Goal: Check status: Check status

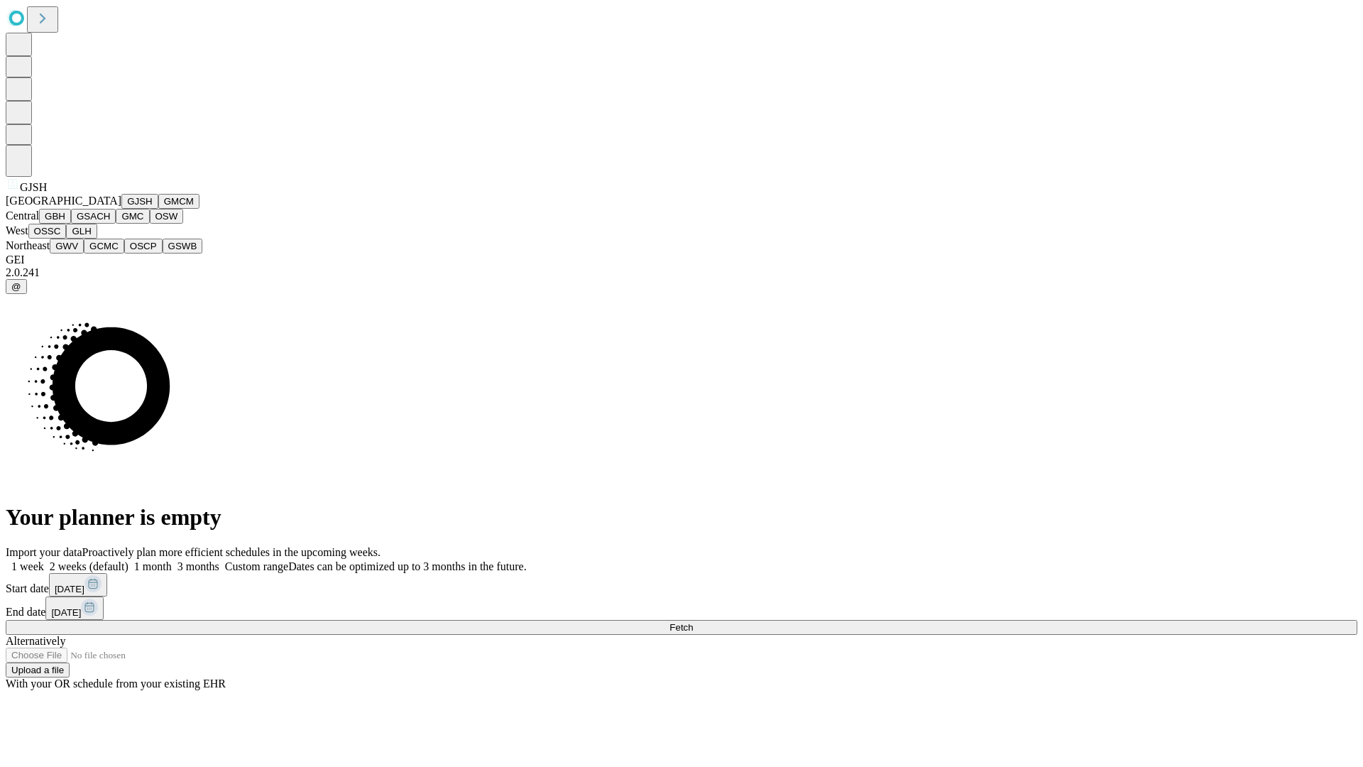
click at [121, 209] on button "GJSH" at bounding box center [139, 201] width 37 height 15
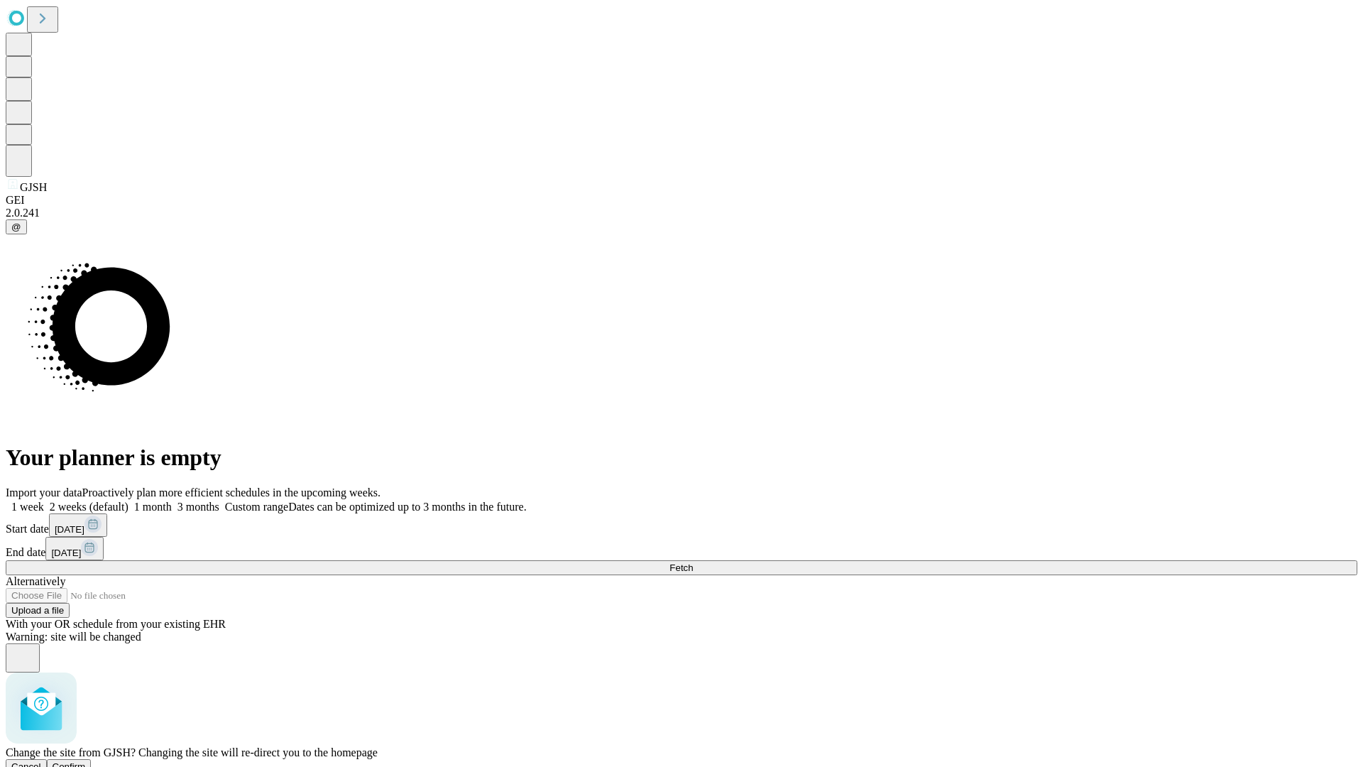
click at [86, 761] on span "Confirm" at bounding box center [69, 766] width 33 height 11
click at [129, 501] on label "2 weeks (default)" at bounding box center [86, 507] width 85 height 12
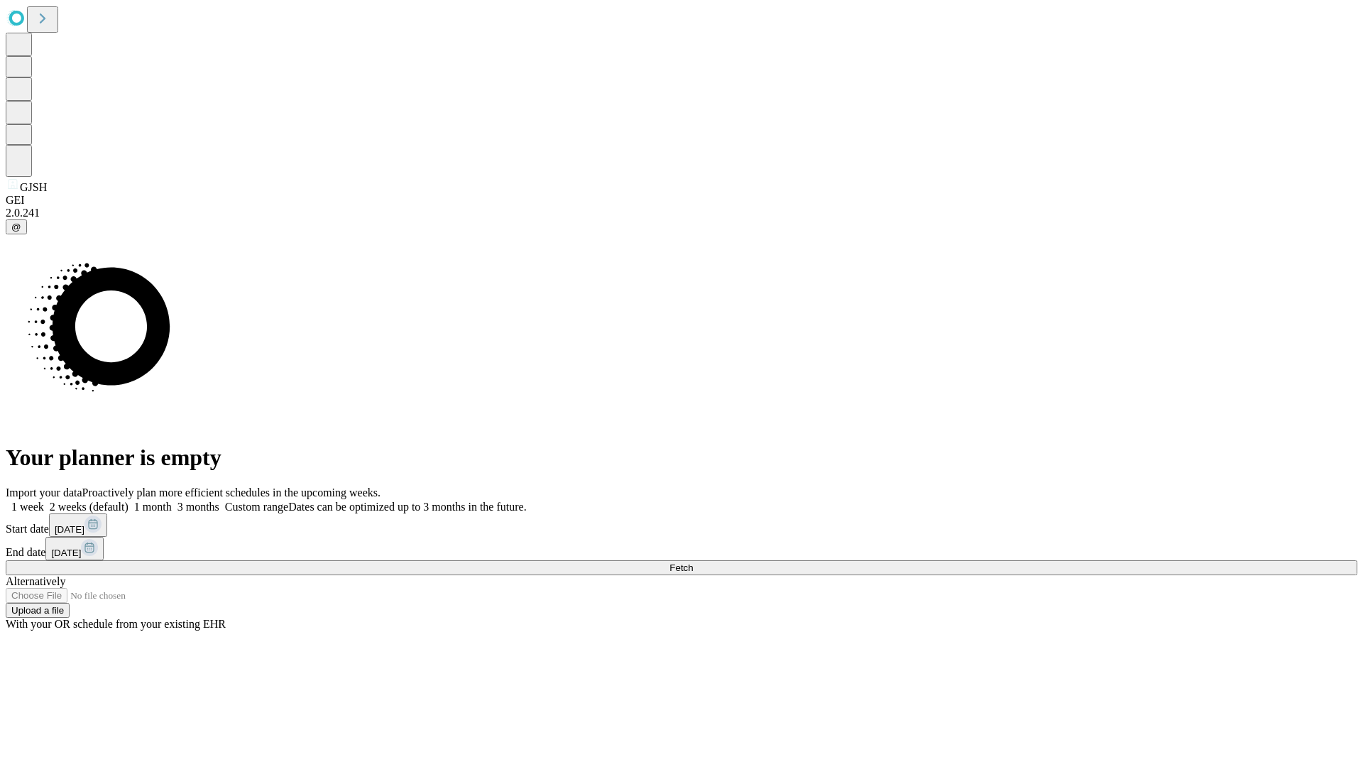
click at [693, 562] on span "Fetch" at bounding box center [681, 567] width 23 height 11
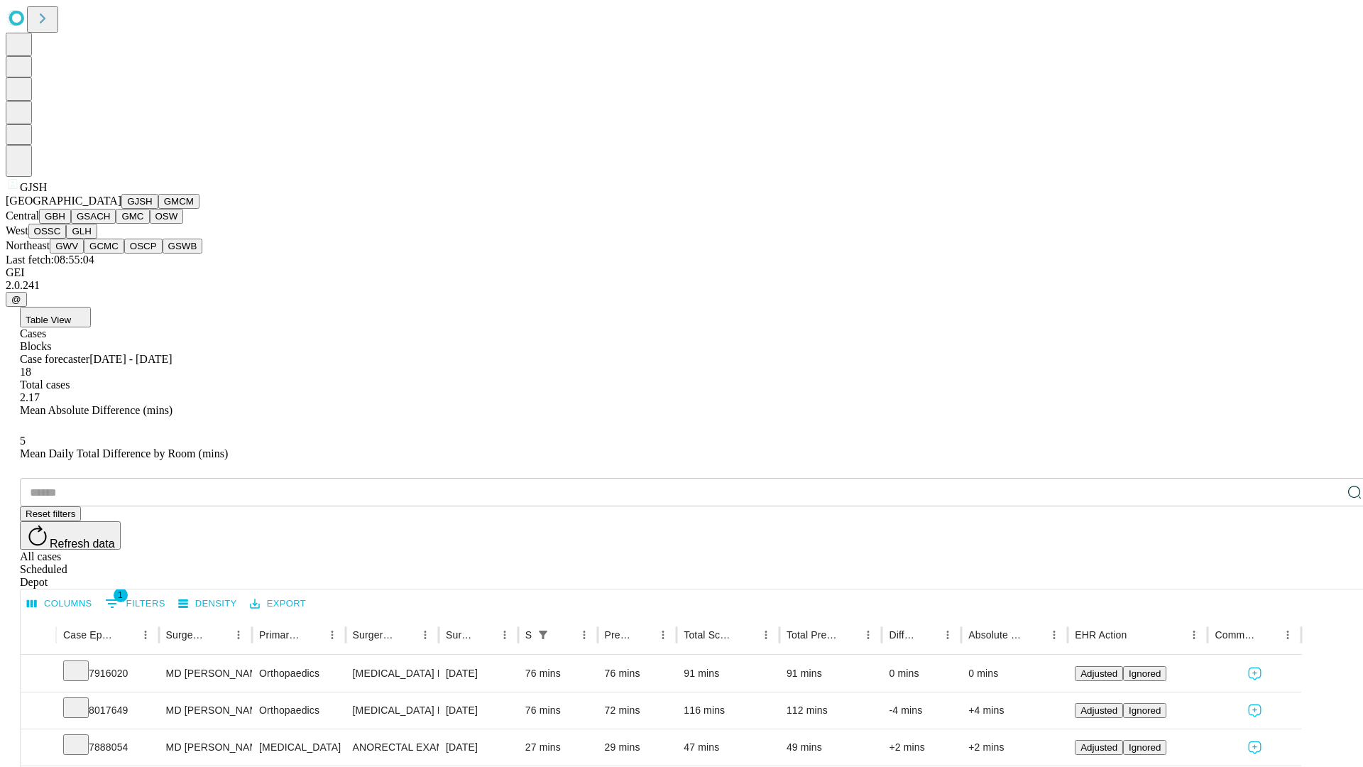
click at [158, 209] on button "GMCM" at bounding box center [178, 201] width 41 height 15
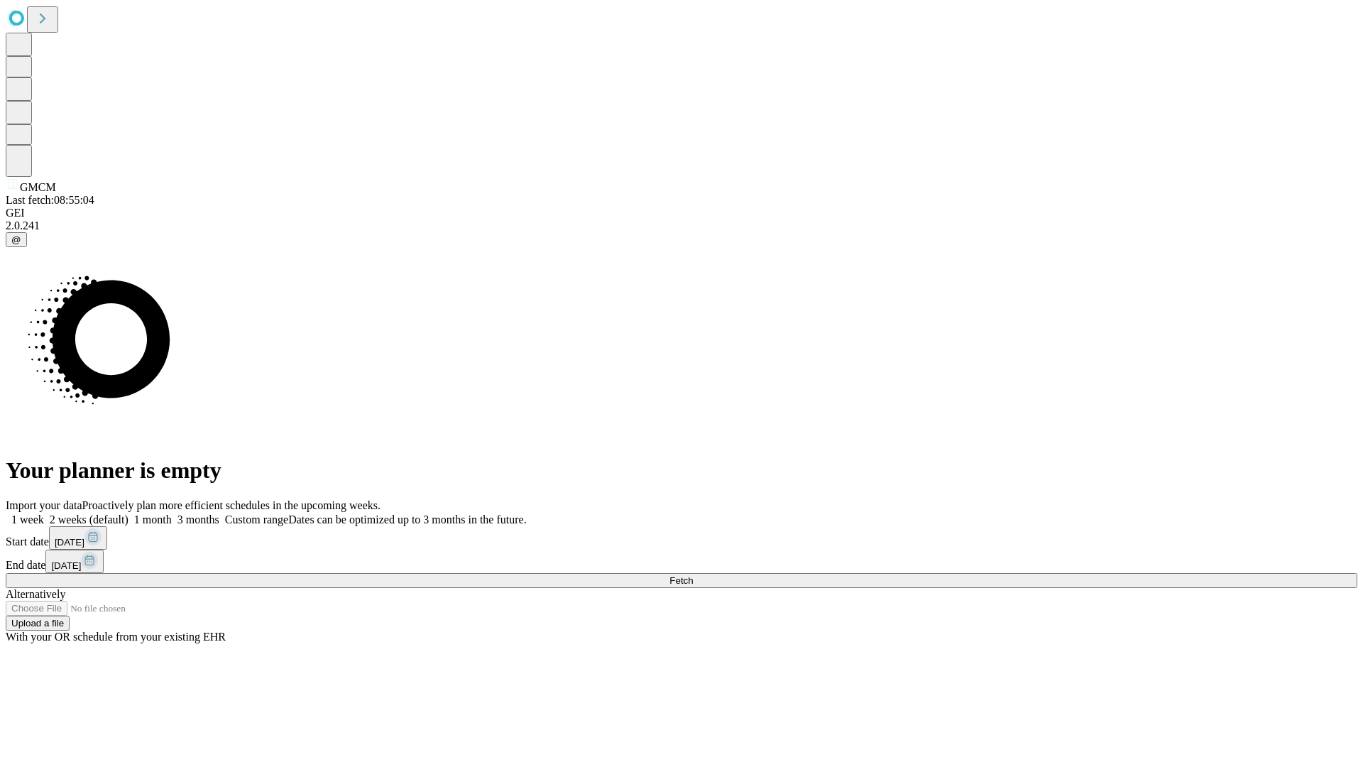
click at [129, 513] on label "2 weeks (default)" at bounding box center [86, 519] width 85 height 12
click at [693, 575] on span "Fetch" at bounding box center [681, 580] width 23 height 11
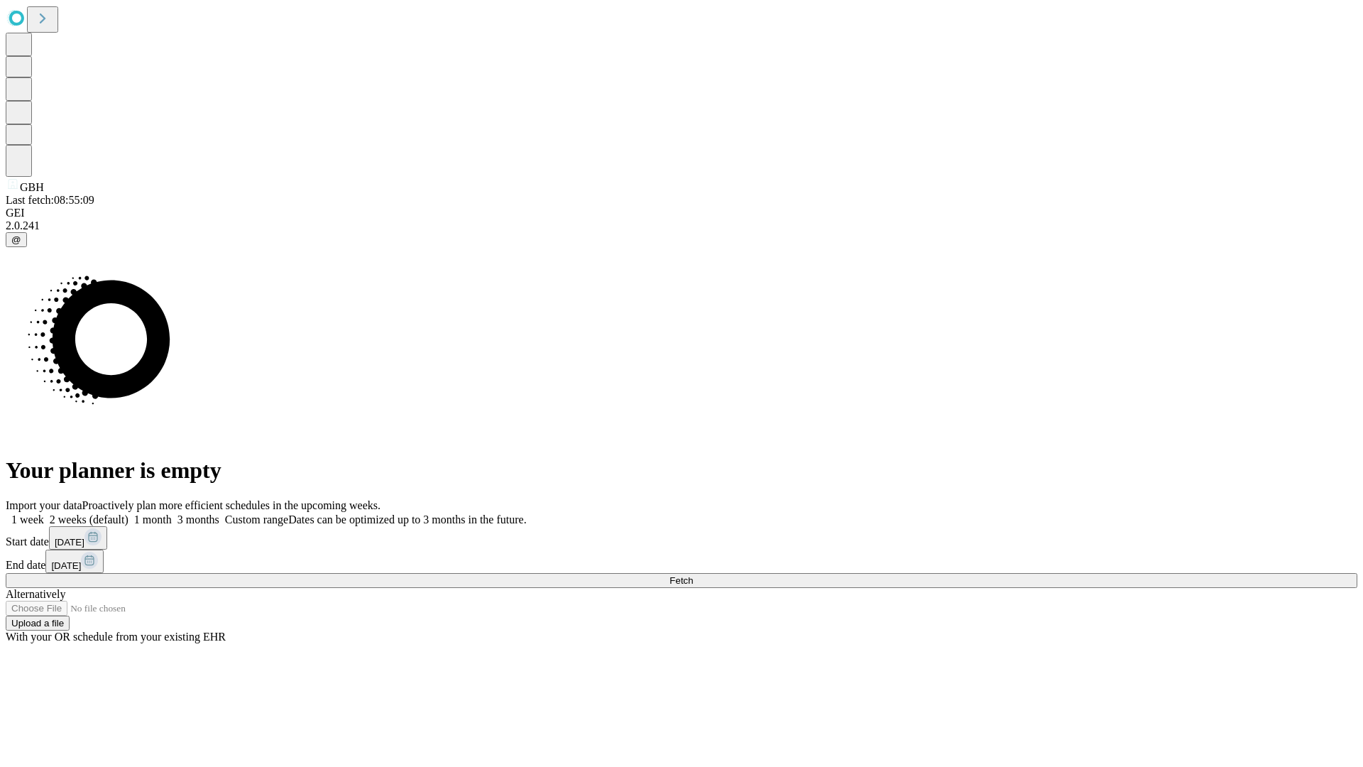
click at [129, 513] on label "2 weeks (default)" at bounding box center [86, 519] width 85 height 12
click at [693, 575] on span "Fetch" at bounding box center [681, 580] width 23 height 11
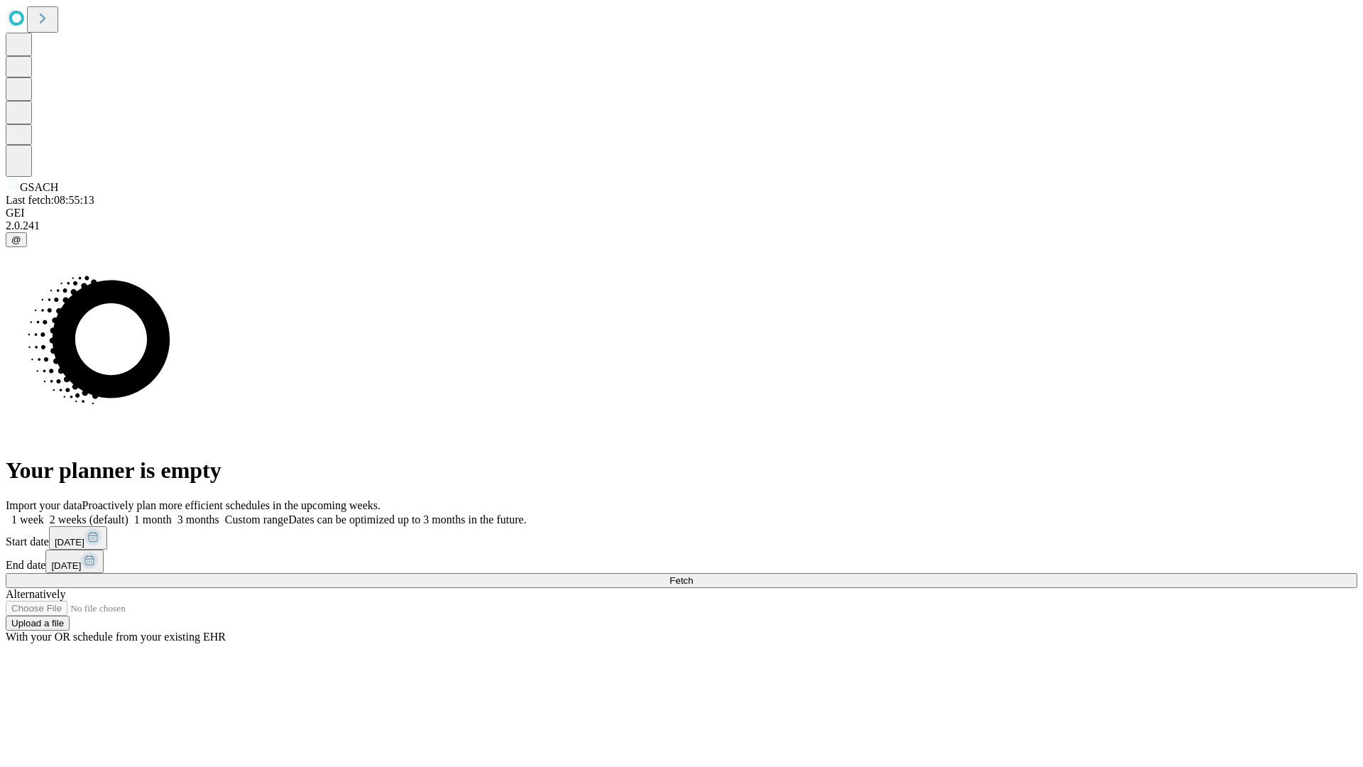
click at [129, 513] on label "2 weeks (default)" at bounding box center [86, 519] width 85 height 12
click at [693, 575] on span "Fetch" at bounding box center [681, 580] width 23 height 11
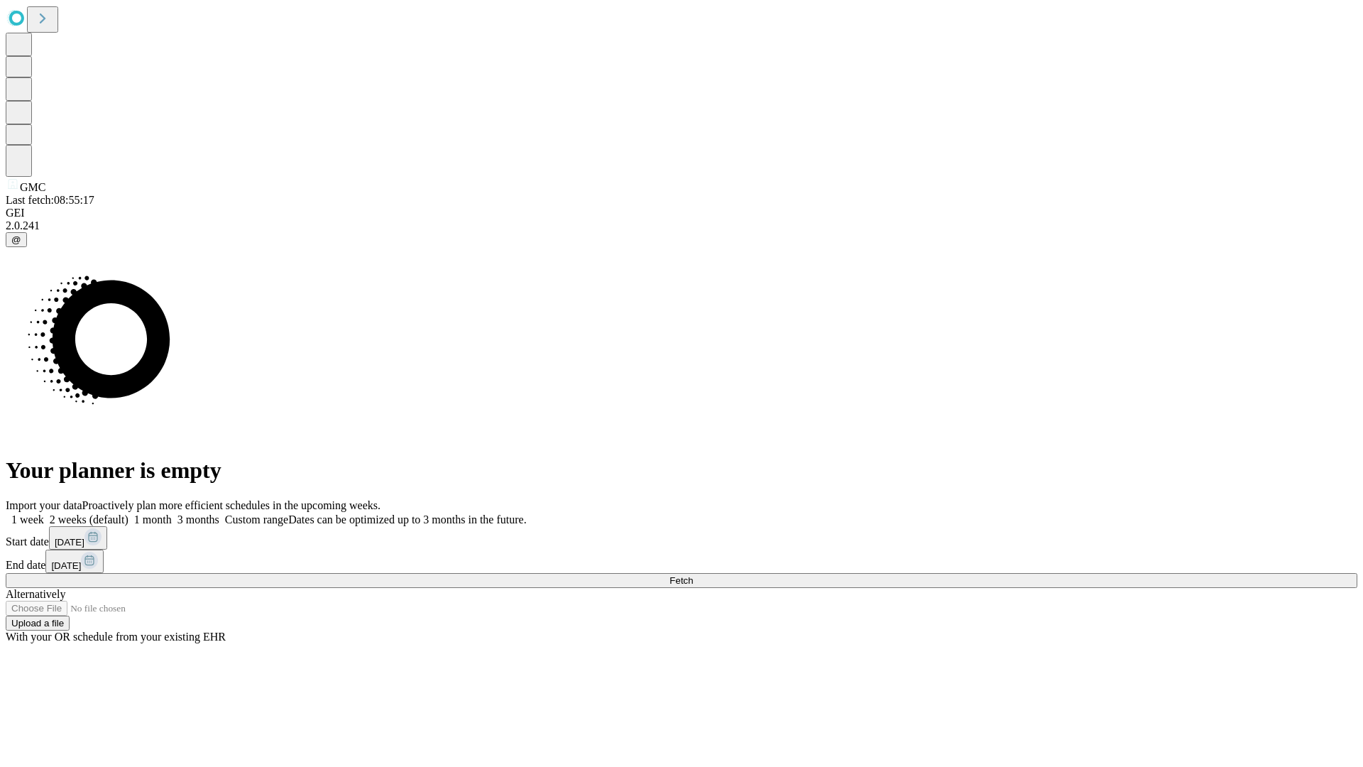
click at [129, 513] on label "2 weeks (default)" at bounding box center [86, 519] width 85 height 12
click at [693, 575] on span "Fetch" at bounding box center [681, 580] width 23 height 11
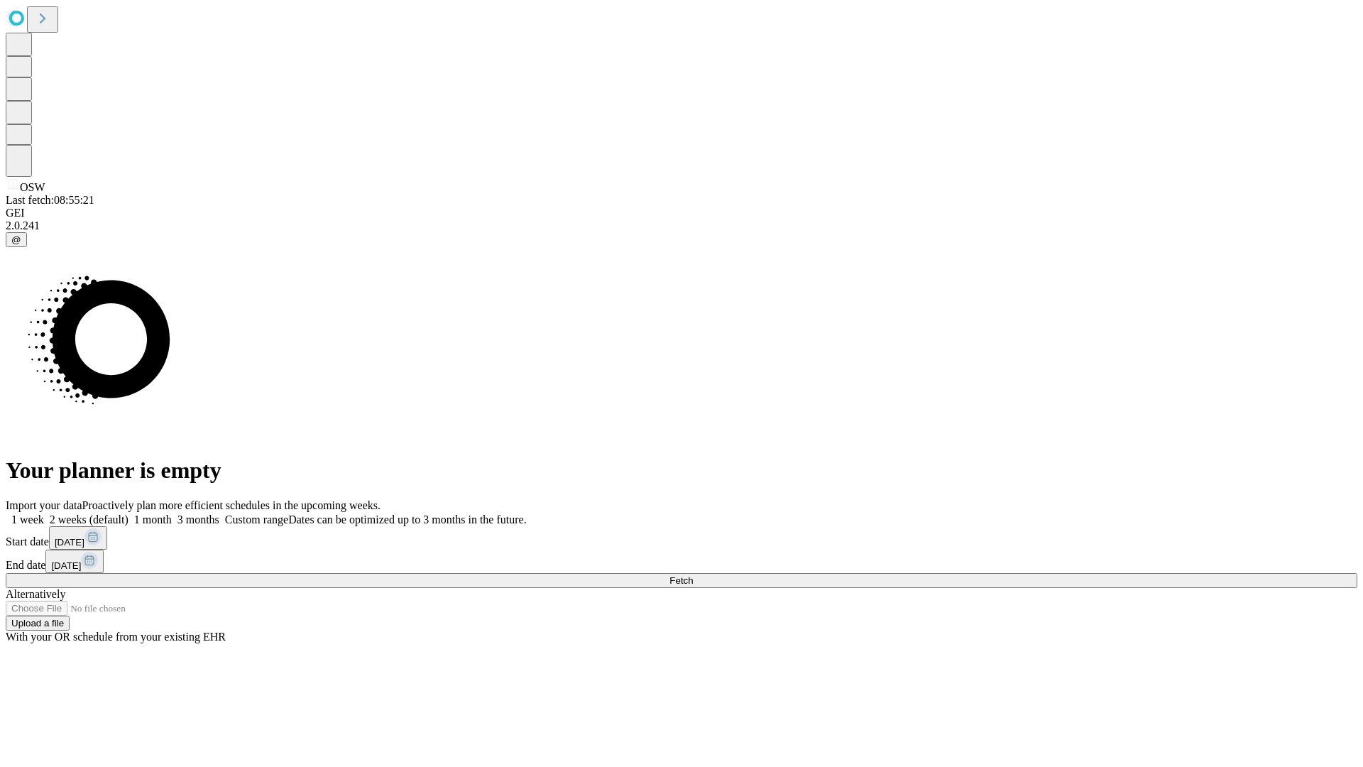
click at [129, 513] on label "2 weeks (default)" at bounding box center [86, 519] width 85 height 12
click at [693, 575] on span "Fetch" at bounding box center [681, 580] width 23 height 11
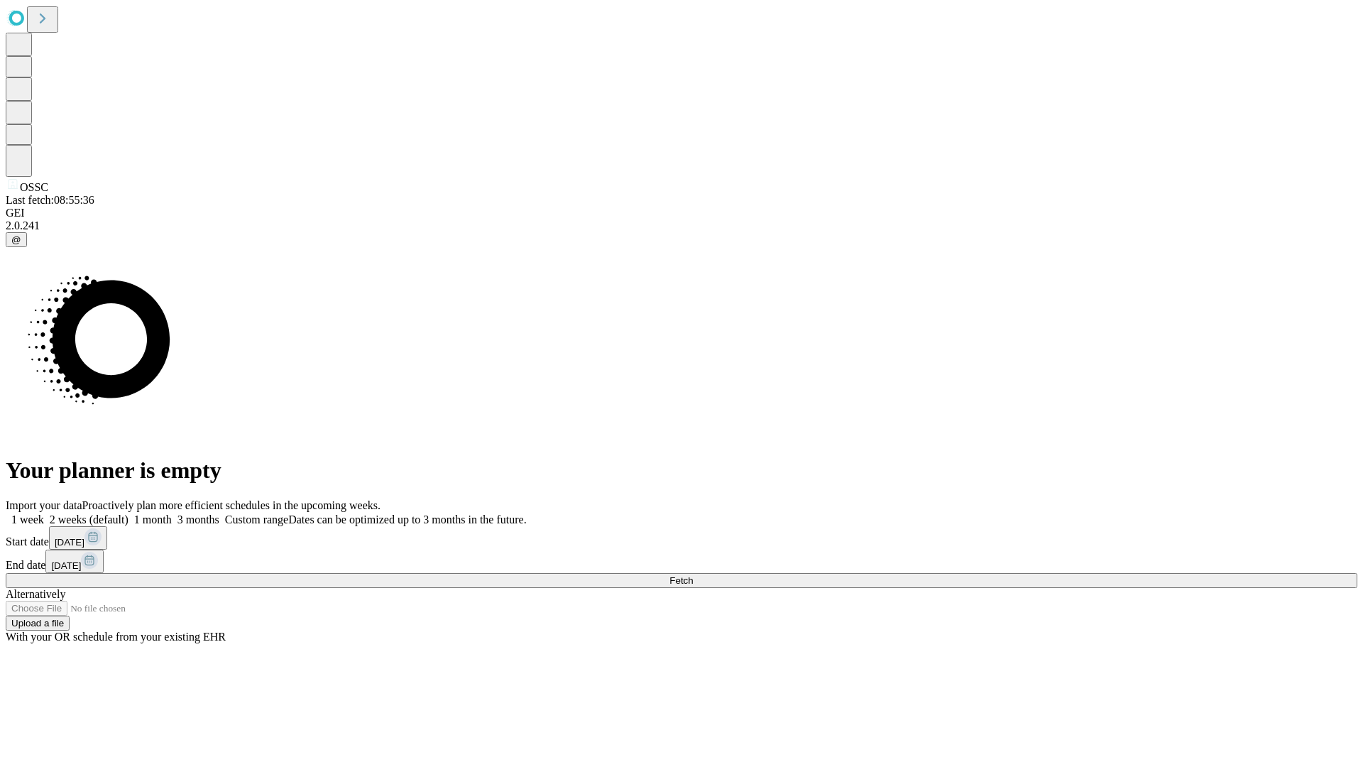
click at [129, 513] on label "2 weeks (default)" at bounding box center [86, 519] width 85 height 12
click at [693, 575] on span "Fetch" at bounding box center [681, 580] width 23 height 11
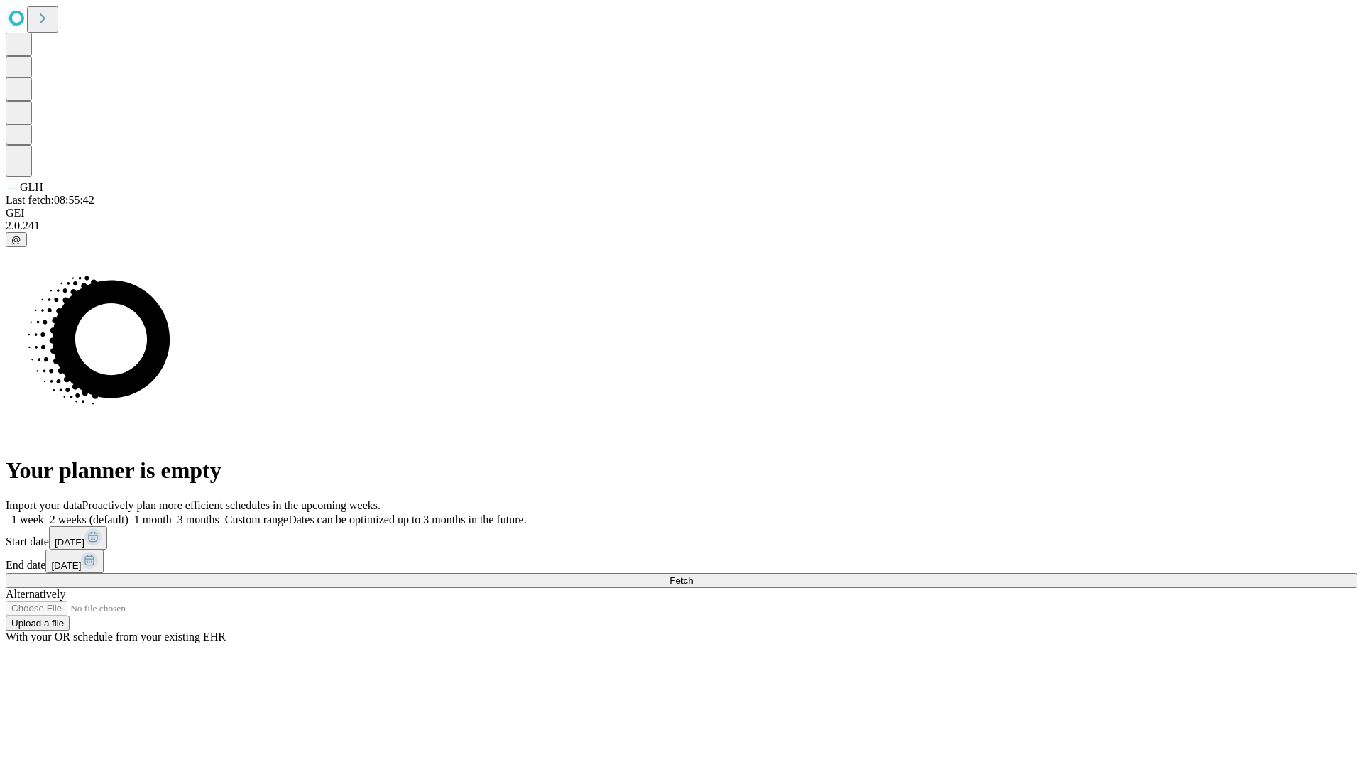
click at [129, 513] on label "2 weeks (default)" at bounding box center [86, 519] width 85 height 12
click at [693, 575] on span "Fetch" at bounding box center [681, 580] width 23 height 11
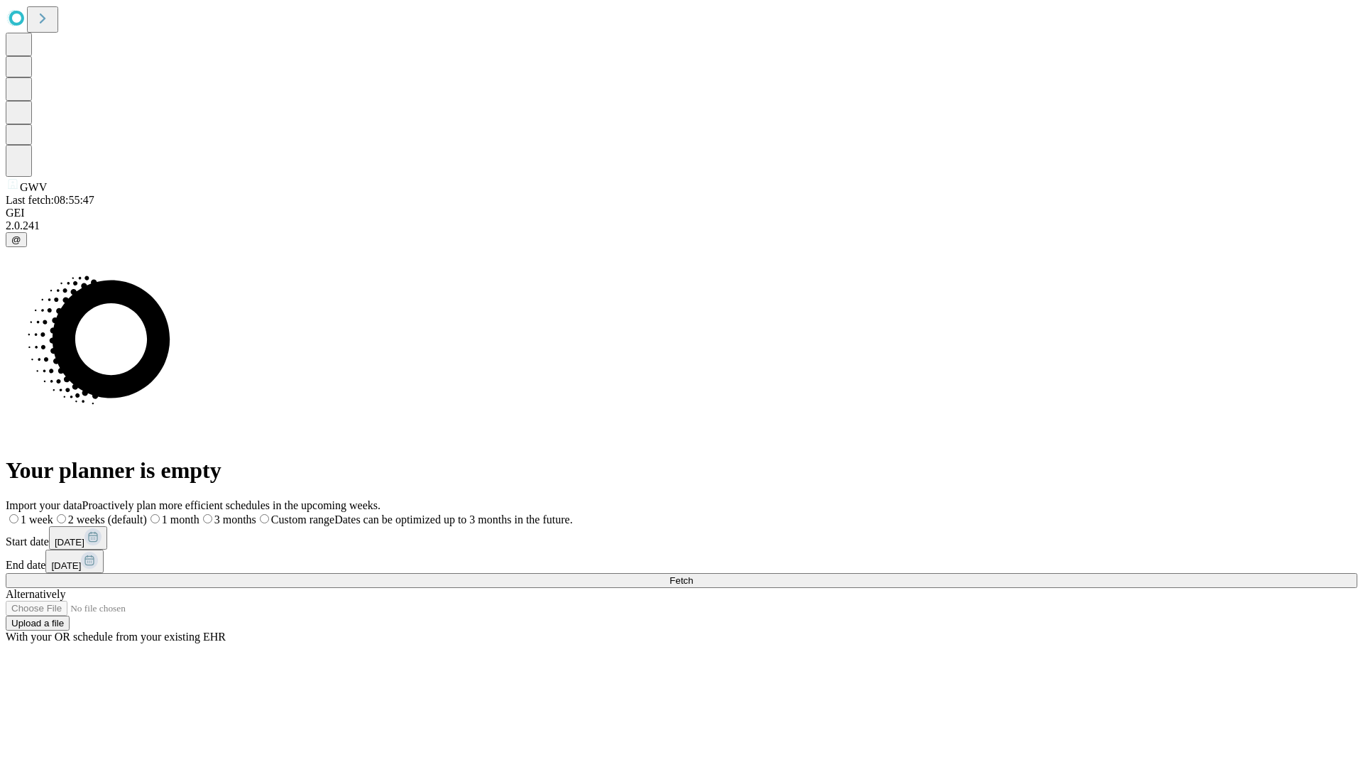
click at [147, 513] on label "2 weeks (default)" at bounding box center [100, 519] width 94 height 12
click at [693, 575] on span "Fetch" at bounding box center [681, 580] width 23 height 11
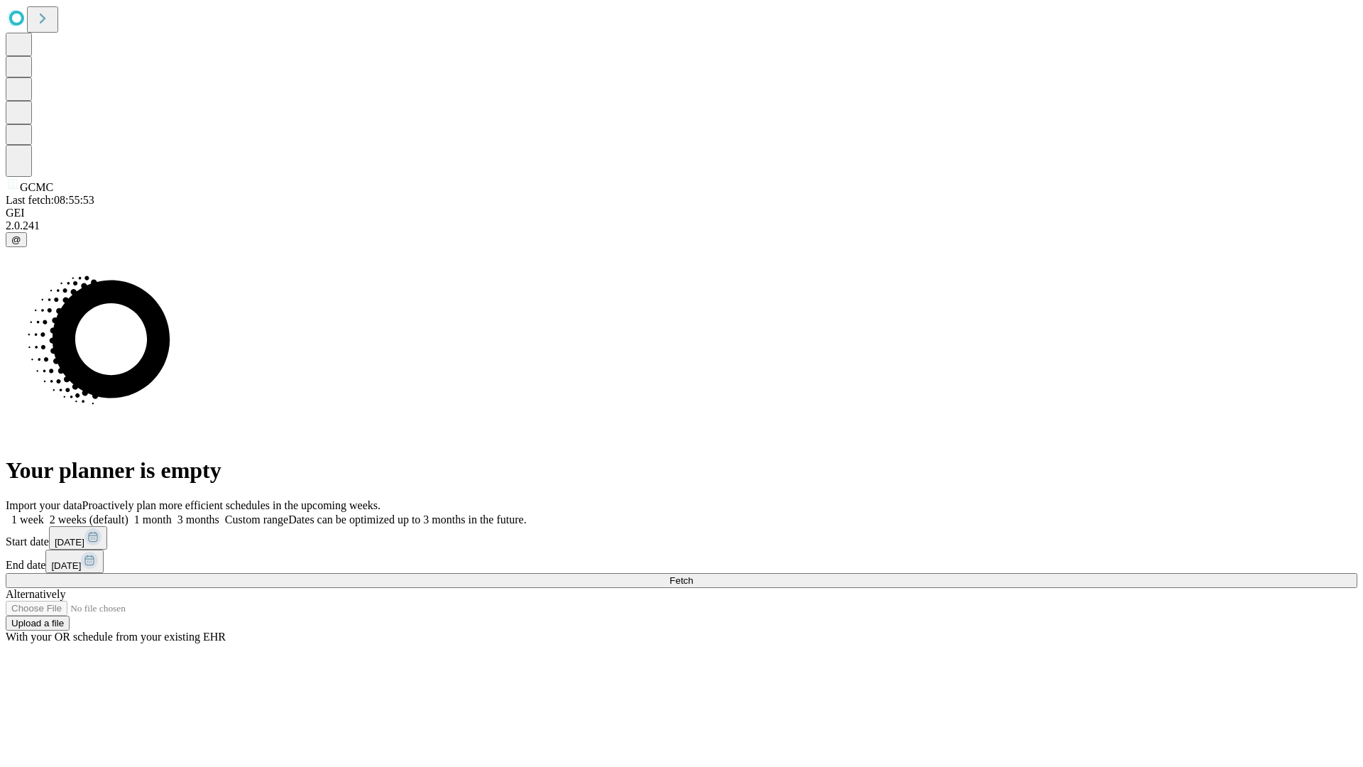
click at [129, 513] on label "2 weeks (default)" at bounding box center [86, 519] width 85 height 12
click at [693, 575] on span "Fetch" at bounding box center [681, 580] width 23 height 11
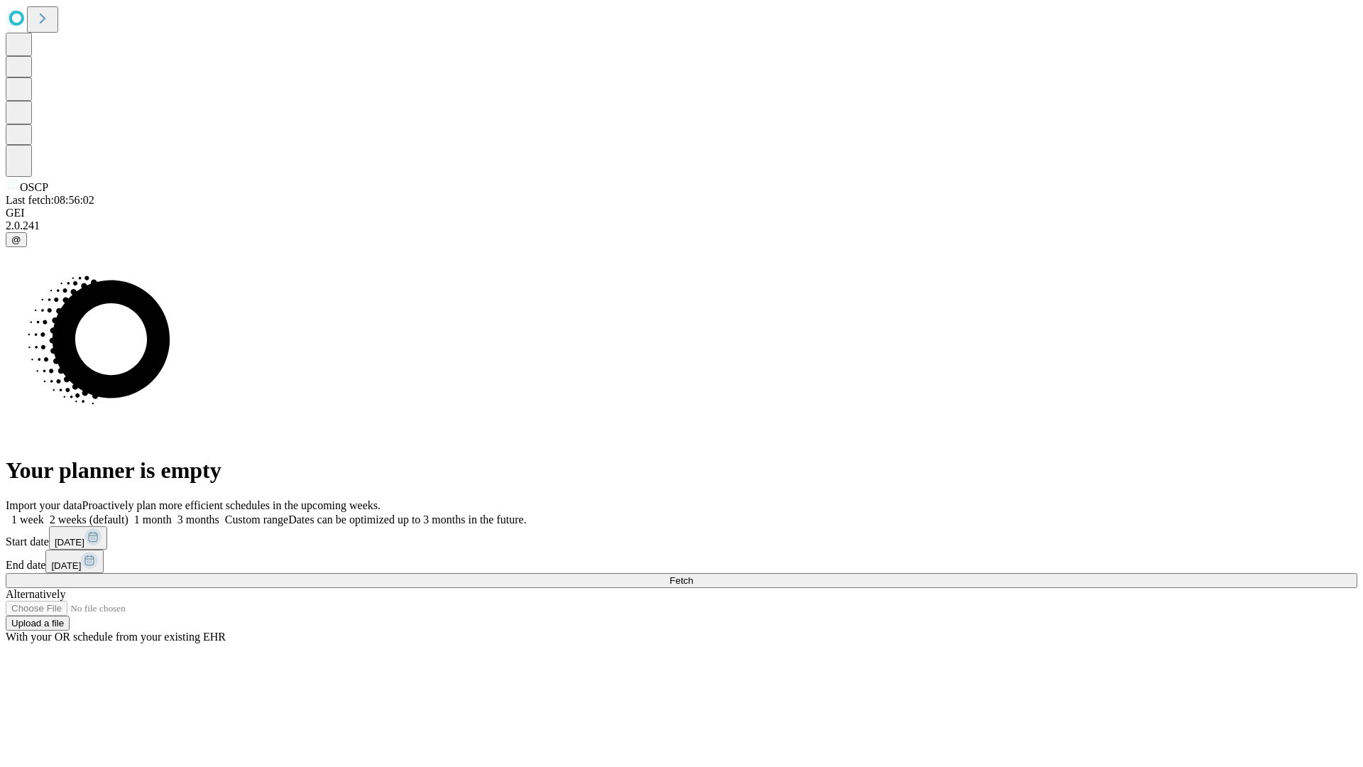
click at [129, 513] on label "2 weeks (default)" at bounding box center [86, 519] width 85 height 12
click at [693, 575] on span "Fetch" at bounding box center [681, 580] width 23 height 11
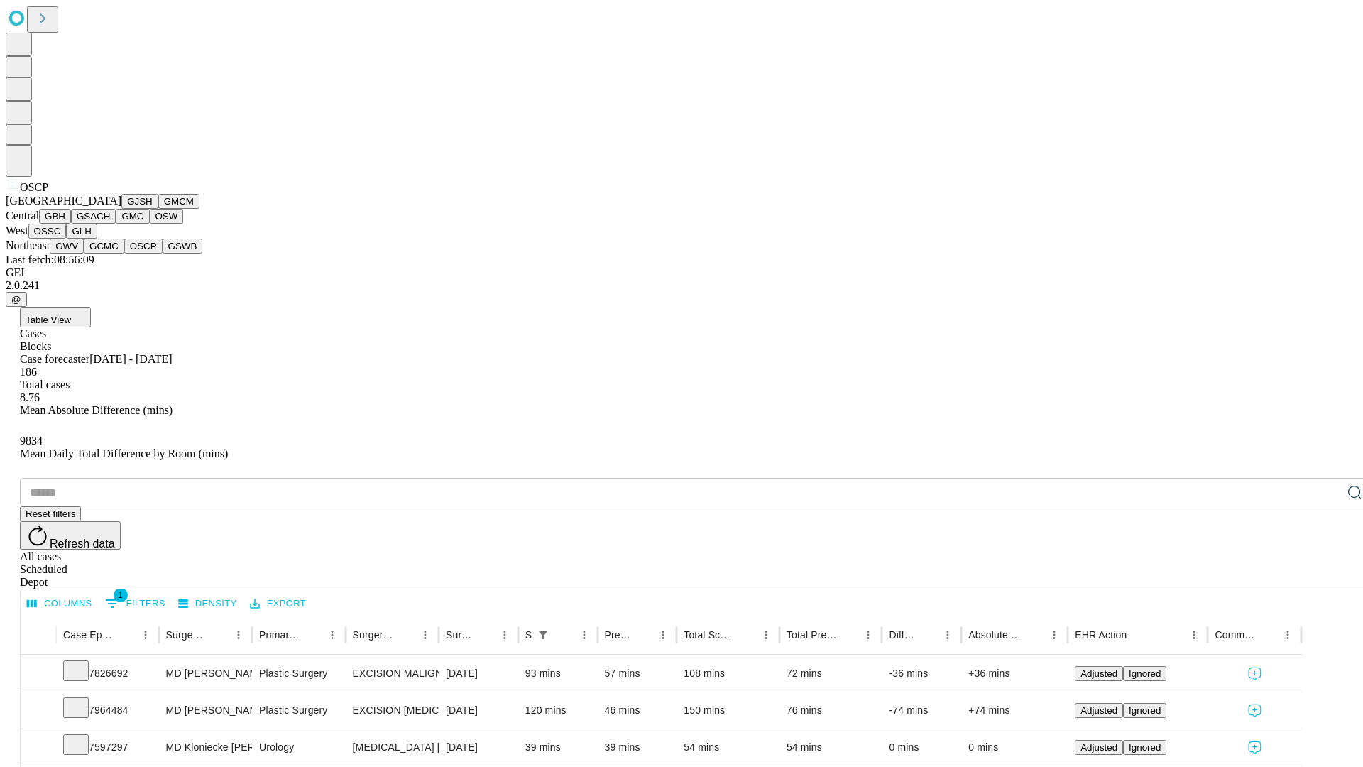
click at [163, 254] on button "GSWB" at bounding box center [183, 246] width 40 height 15
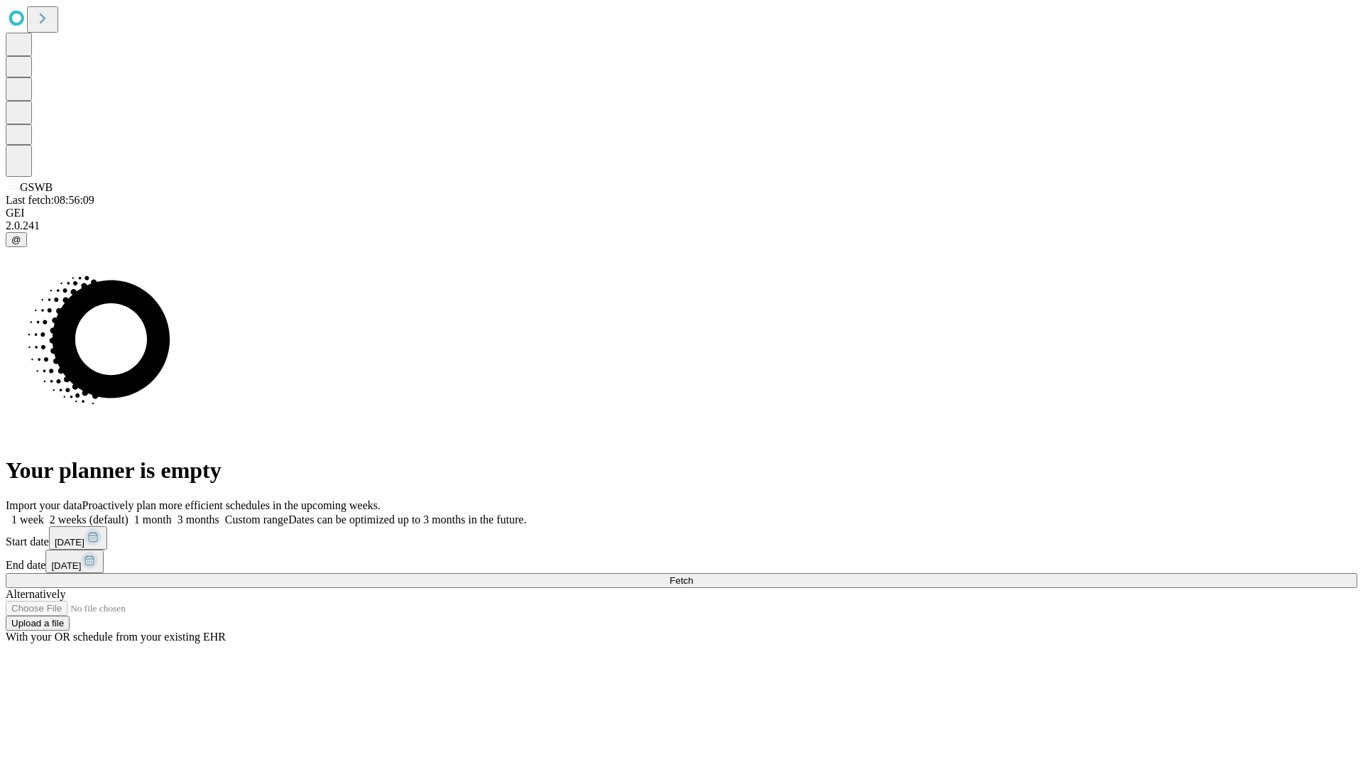
click at [129, 513] on label "2 weeks (default)" at bounding box center [86, 519] width 85 height 12
click at [693, 575] on span "Fetch" at bounding box center [681, 580] width 23 height 11
